Goal: Information Seeking & Learning: Find contact information

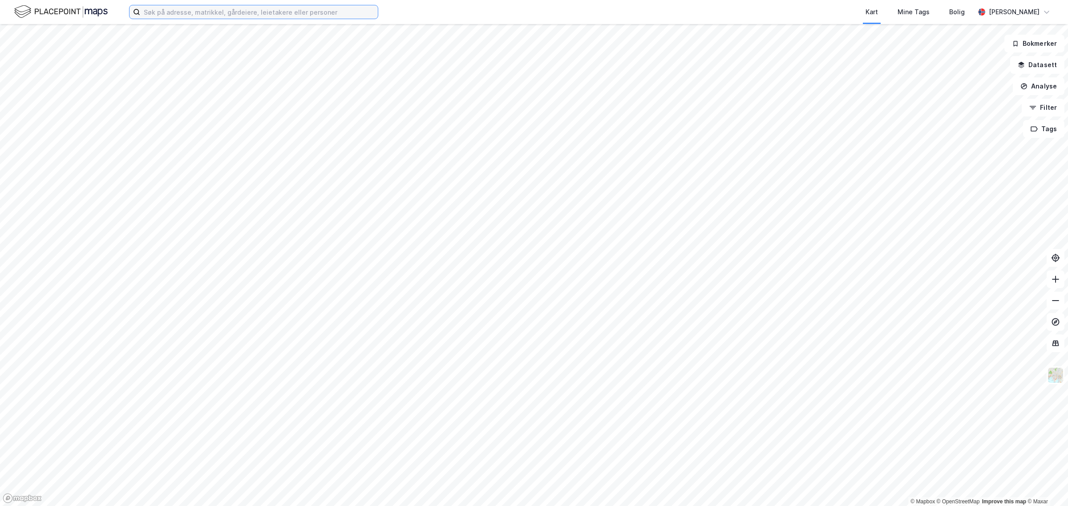
click at [268, 13] on input at bounding box center [259, 11] width 238 height 13
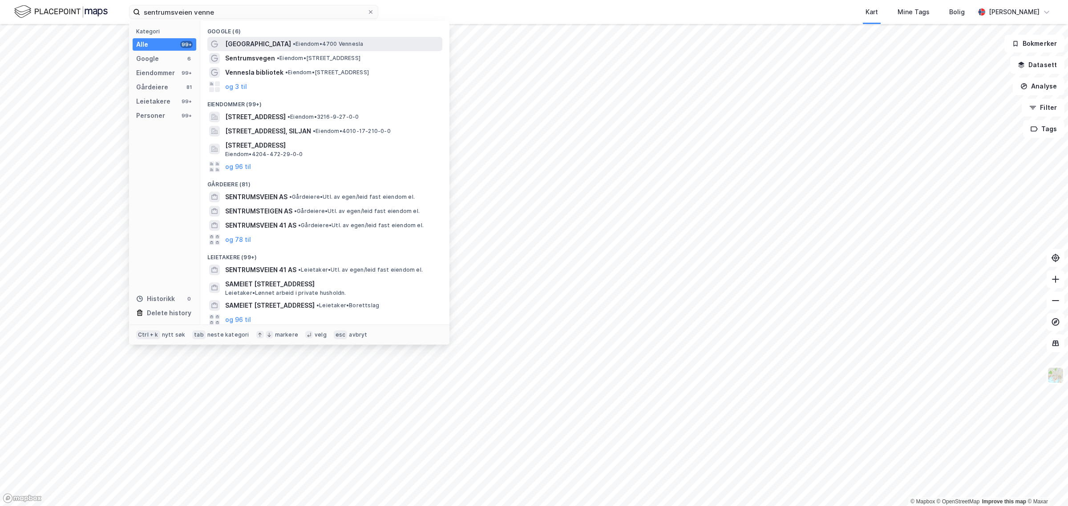
click at [254, 43] on span "[GEOGRAPHIC_DATA]" at bounding box center [258, 44] width 66 height 11
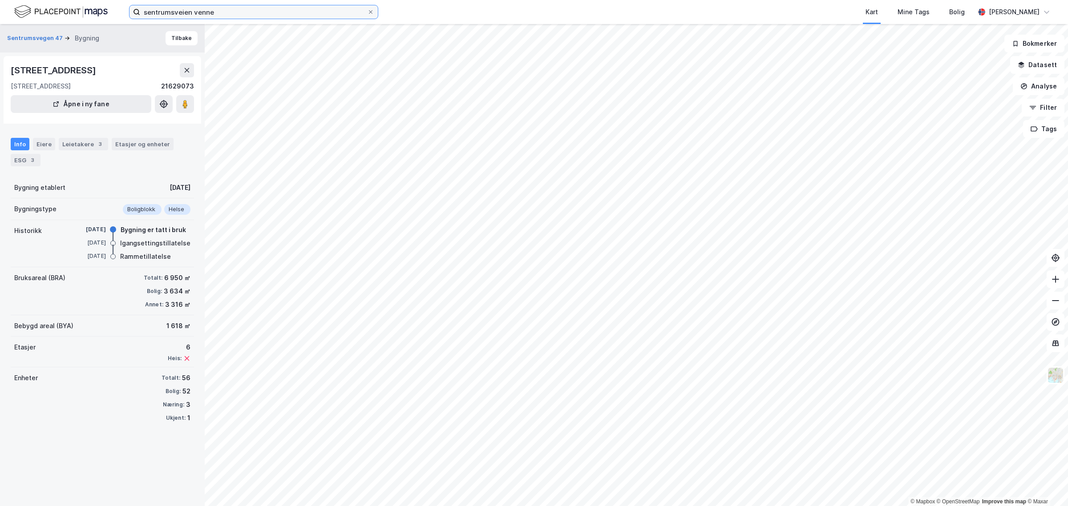
click at [222, 13] on input "sentrumsveien venne" at bounding box center [253, 11] width 227 height 13
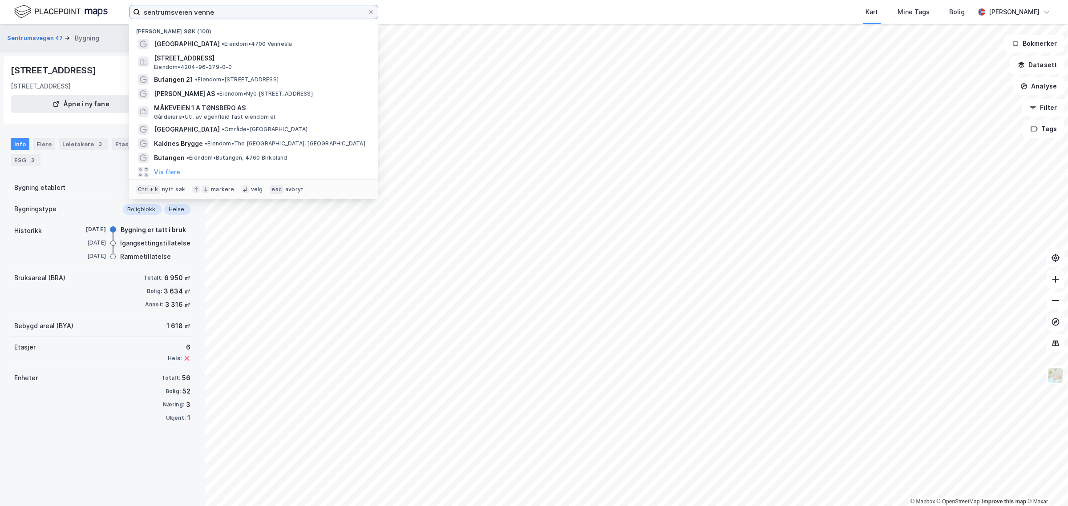
drag, startPoint x: 222, startPoint y: 13, endPoint x: 214, endPoint y: 12, distance: 8.1
click at [214, 12] on input "sentrumsveien venne" at bounding box center [253, 11] width 227 height 13
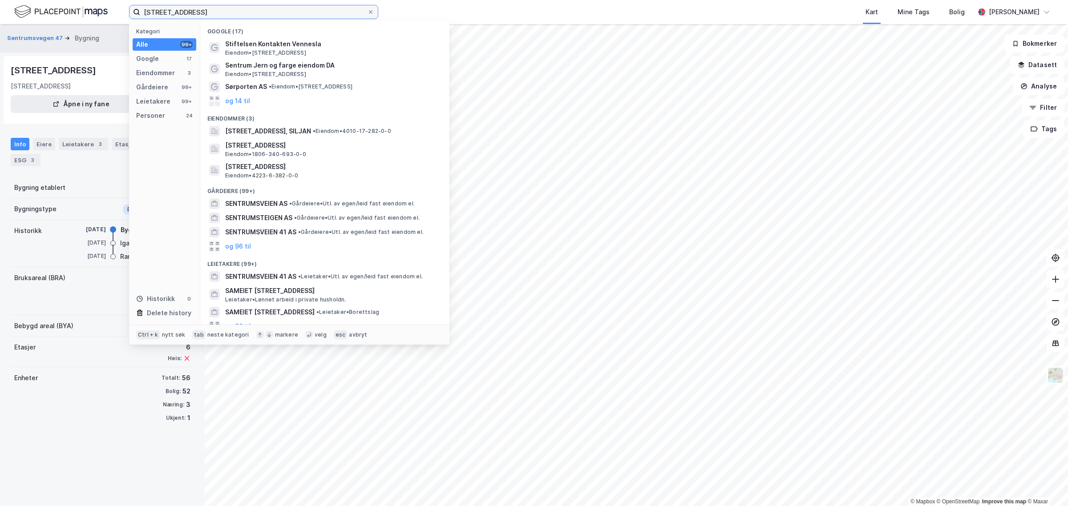
click at [210, 13] on input "[STREET_ADDRESS]" at bounding box center [253, 11] width 227 height 13
type input "[STREET_ADDRESS]"
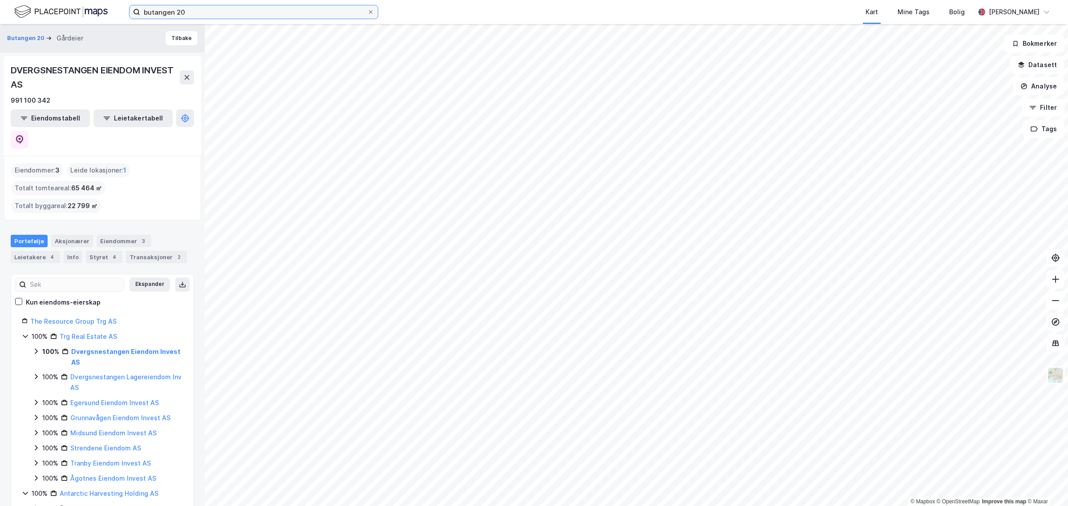
click at [182, 12] on input "butangen 20" at bounding box center [253, 11] width 227 height 13
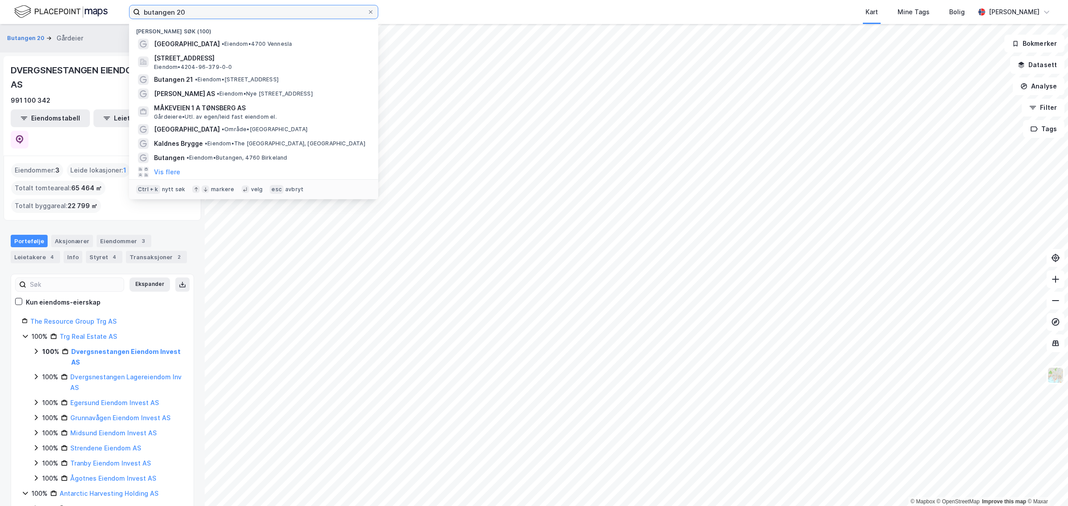
click at [183, 13] on input "butangen 20" at bounding box center [253, 11] width 227 height 13
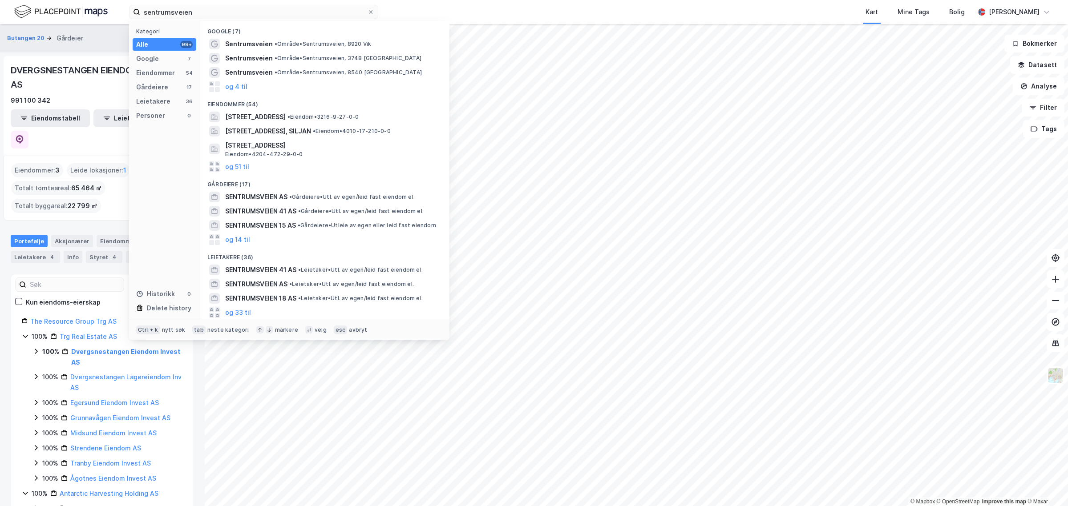
click at [241, 21] on div "Google (7)" at bounding box center [324, 29] width 249 height 16
click at [239, 14] on input "sentrumsveien" at bounding box center [253, 11] width 227 height 13
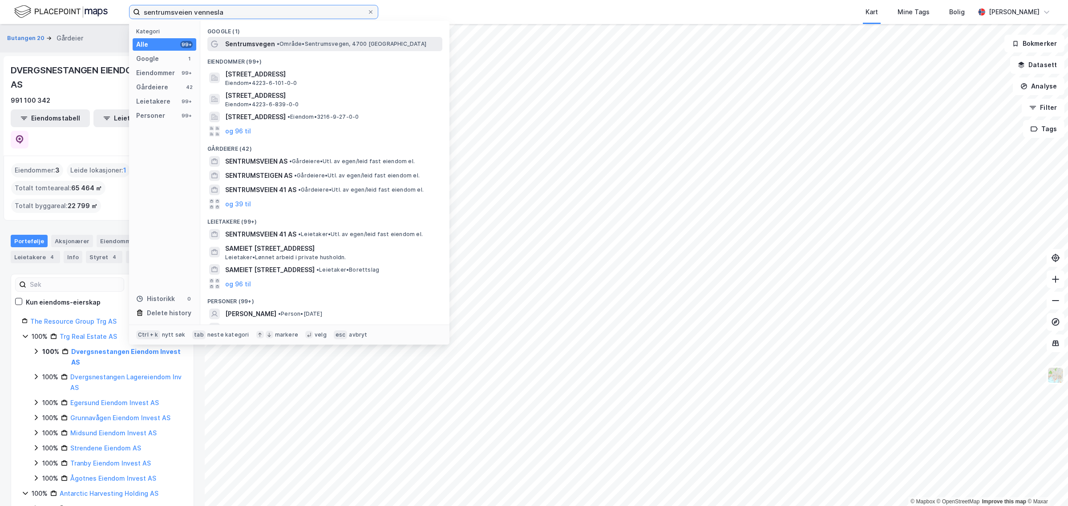
type input "sentrumsveien vennesla"
click at [251, 41] on span "Sentrumsvegen" at bounding box center [250, 44] width 50 height 11
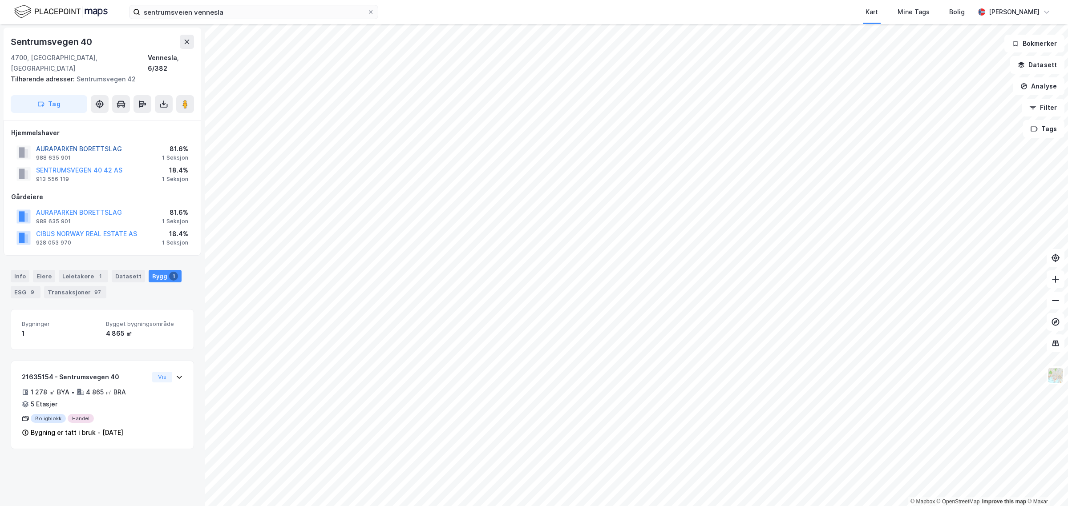
click at [0, 0] on button "AURAPARKEN BORETTSLAG" at bounding box center [0, 0] width 0 height 0
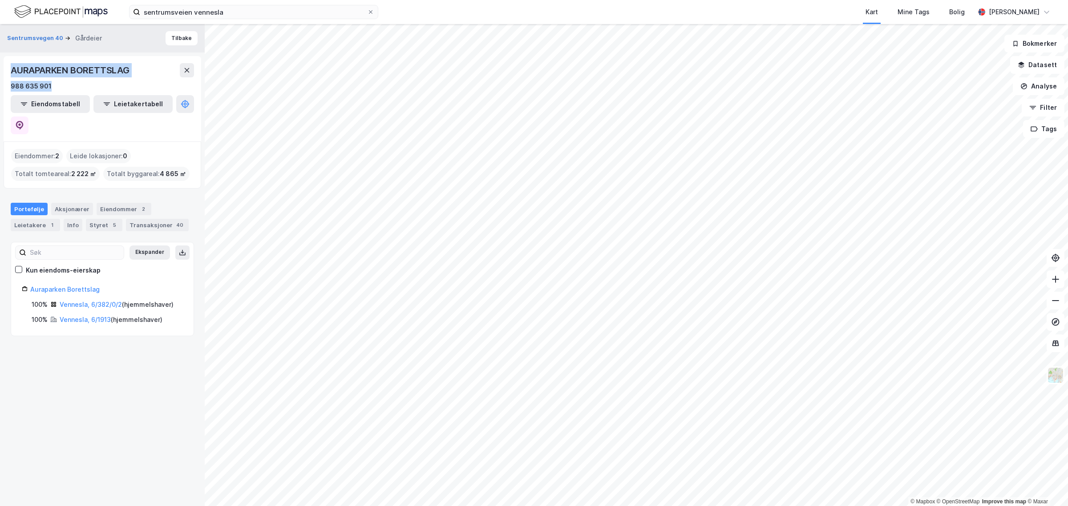
drag, startPoint x: 81, startPoint y: 84, endPoint x: 11, endPoint y: 57, distance: 75.4
click at [11, 57] on div "AURAPARKEN BORETTSLAG 988 635 901 Eiendomstabell Leietakertabell" at bounding box center [103, 98] width 198 height 85
copy div "AURAPARKEN BORETTSLAG 988 635 901"
click at [97, 219] on div "Styret 5" at bounding box center [104, 225] width 36 height 12
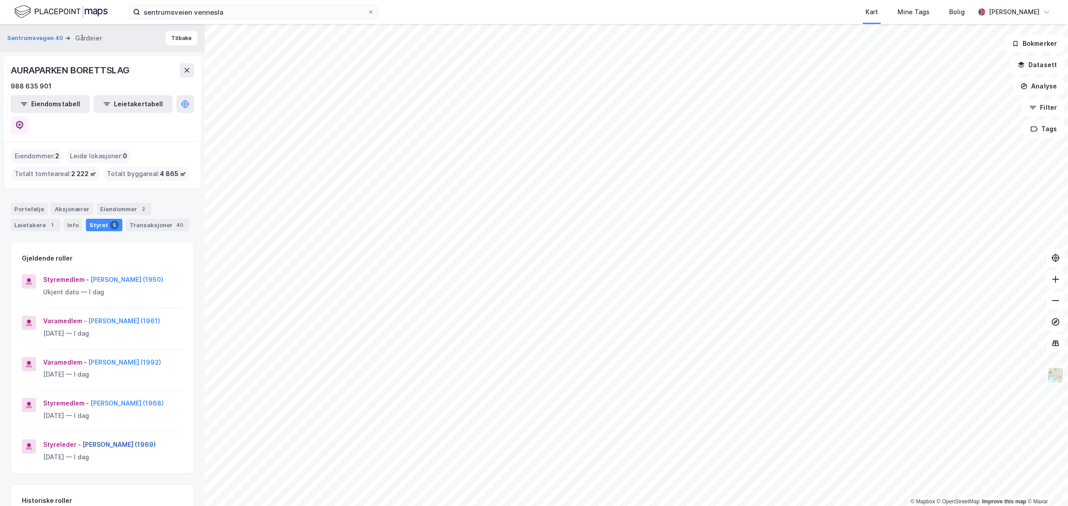
click at [0, 0] on button "[PERSON_NAME] (1969)" at bounding box center [0, 0] width 0 height 0
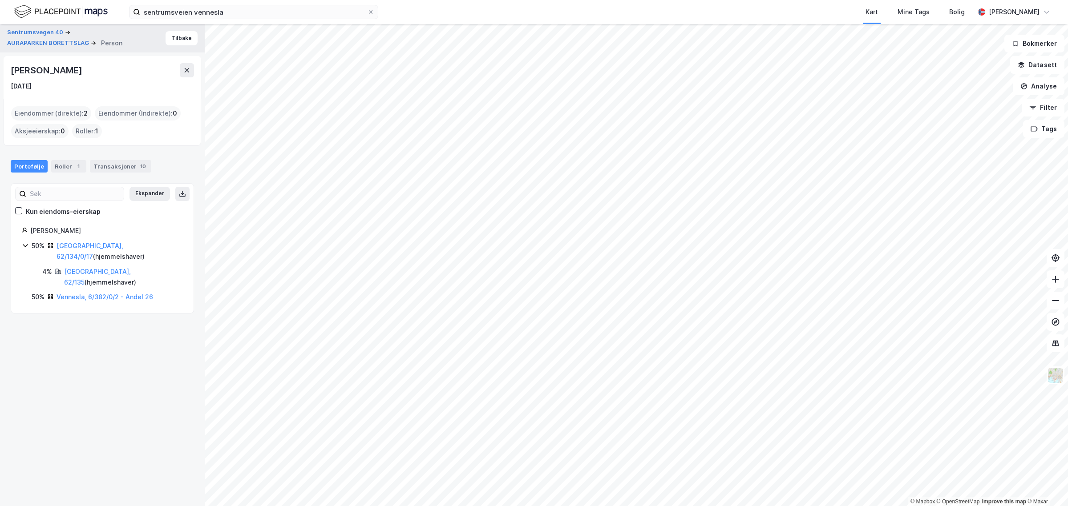
drag, startPoint x: 130, startPoint y: 65, endPoint x: -2, endPoint y: 72, distance: 131.9
click at [0, 72] on html "sentrumsveien vennesla Kart Mine Tags Bolig [PERSON_NAME] © Mapbox © OpenStreet…" at bounding box center [534, 253] width 1068 height 506
copy div "© Mapbox © OpenStreetMap Improve this map © Maxar Sentrumsvegen 40 AURAPARKEN B…"
click at [113, 371] on div "Sentrumsvegen 40 AURAPARKEN BORETTSLAG Person Tilbake [PERSON_NAME] [DATE] Eien…" at bounding box center [102, 265] width 205 height 482
click at [23, 244] on icon at bounding box center [25, 245] width 7 height 7
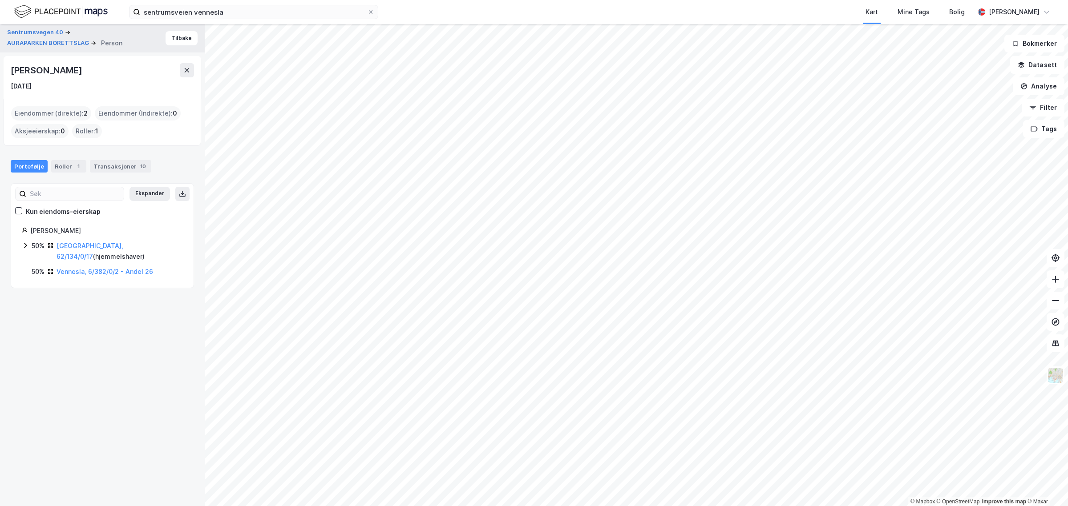
click at [23, 244] on icon at bounding box center [25, 245] width 7 height 7
click at [50, 113] on div "Eiendommer (direkte) : 2" at bounding box center [51, 113] width 80 height 14
click at [40, 115] on div "Eiendommer (direkte) : 2" at bounding box center [51, 113] width 80 height 14
click at [166, 39] on button "Tilbake" at bounding box center [182, 38] width 32 height 14
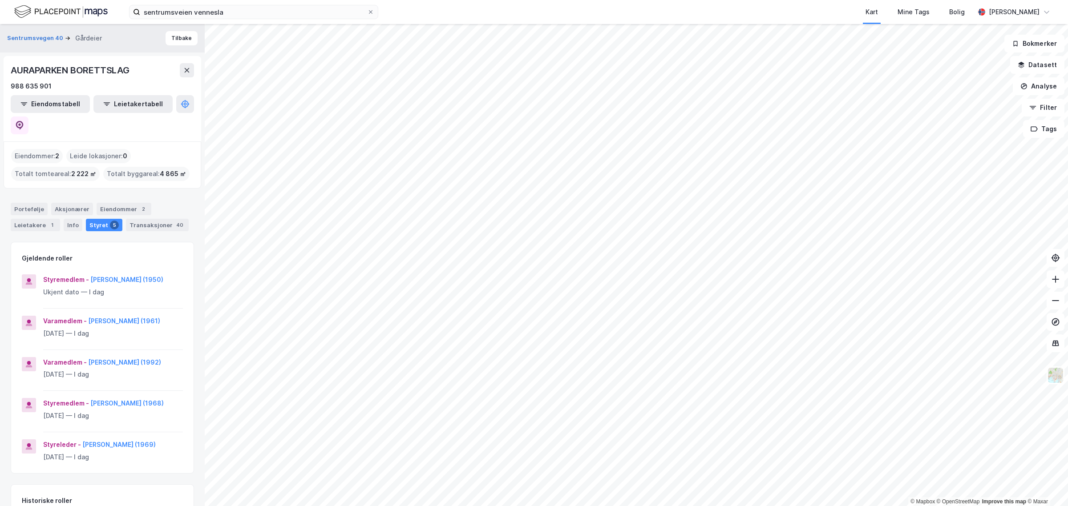
click at [50, 149] on div "Eiendommer : 2" at bounding box center [37, 156] width 52 height 14
click at [52, 104] on button "Eiendomstabell" at bounding box center [50, 104] width 79 height 18
